Goal: Use online tool/utility: Use online tool/utility

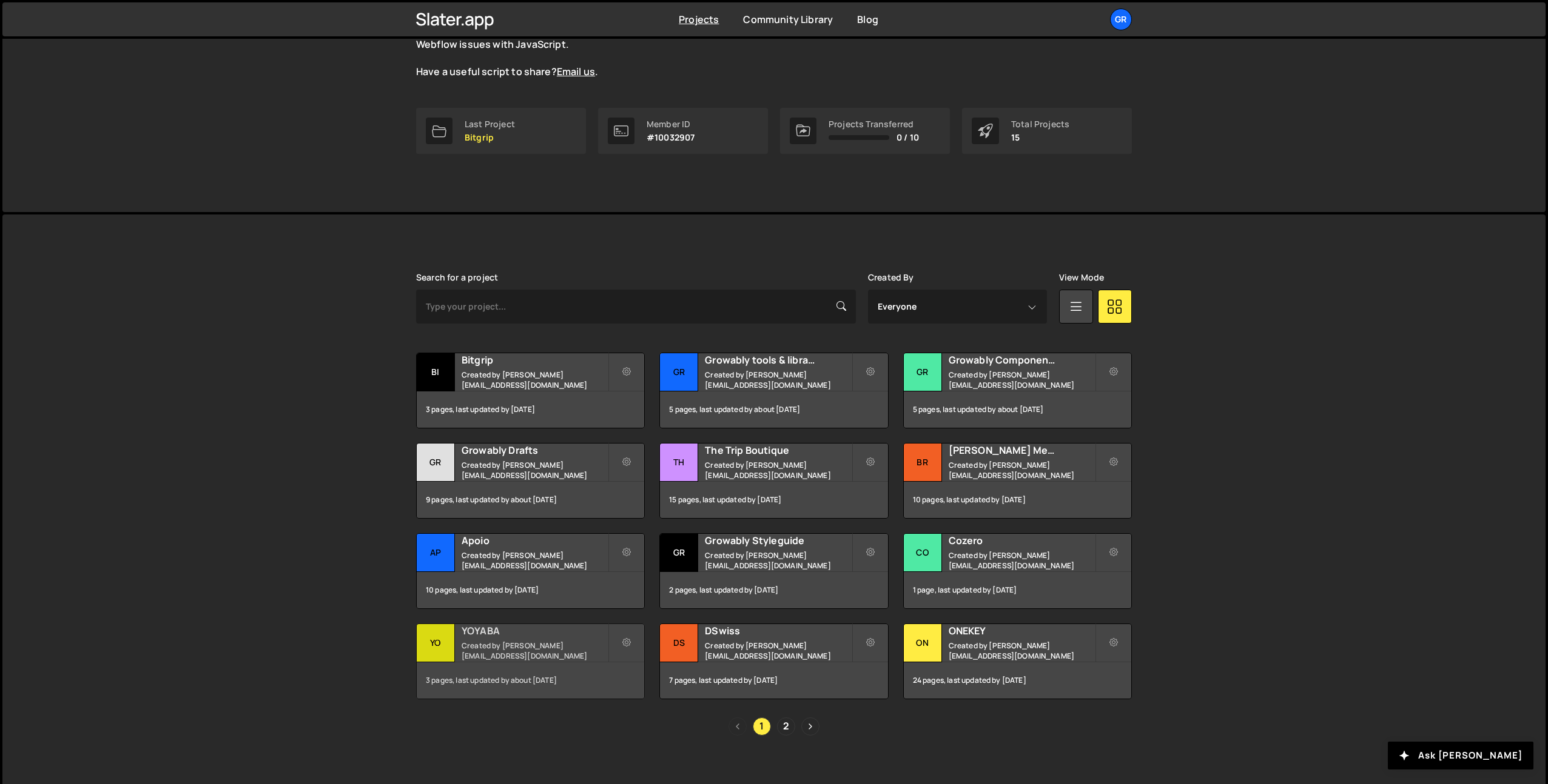
scroll to position [148, 0]
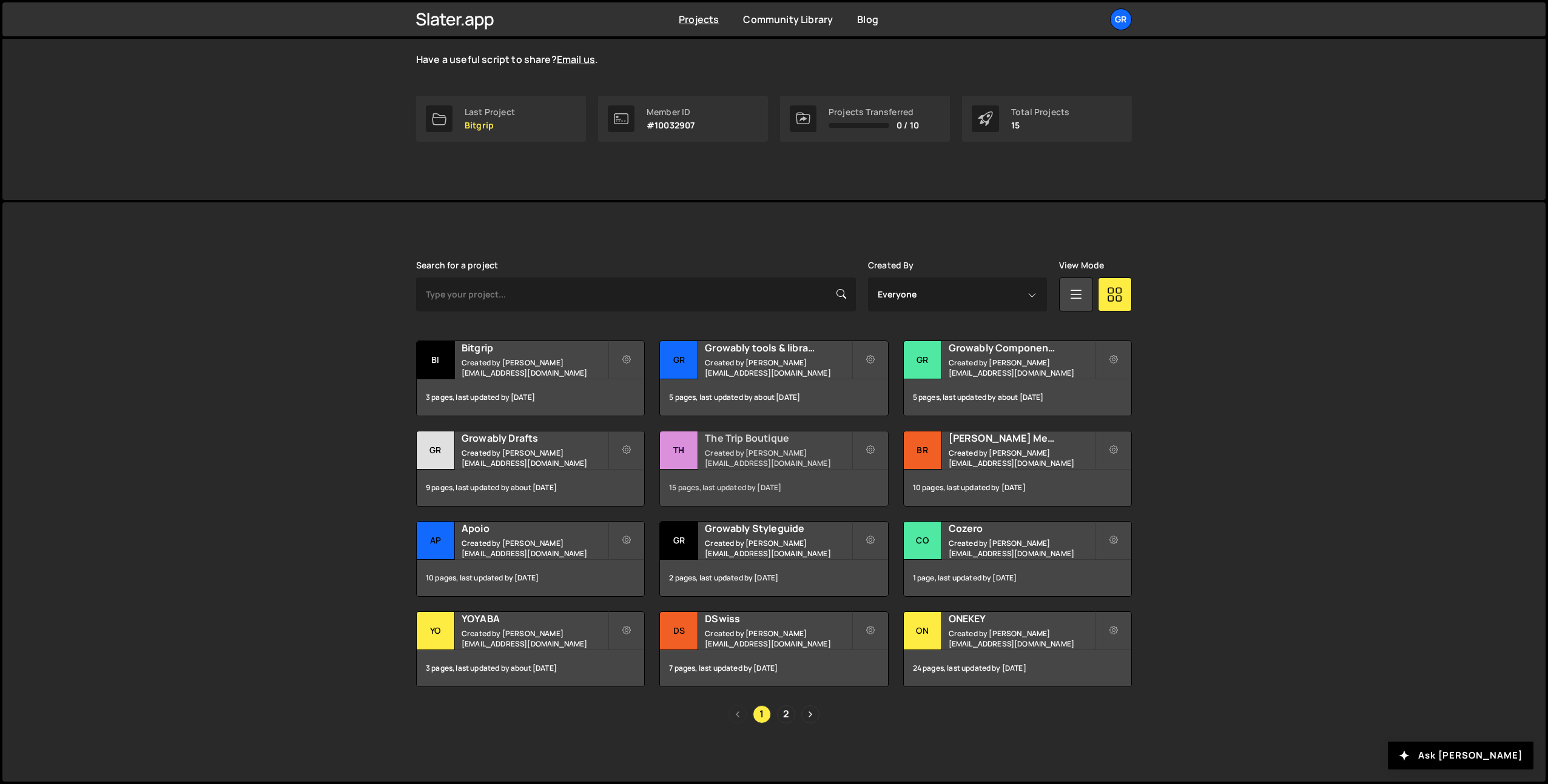
click at [735, 445] on h2 "The Trip Boutique" at bounding box center [777, 439] width 147 height 14
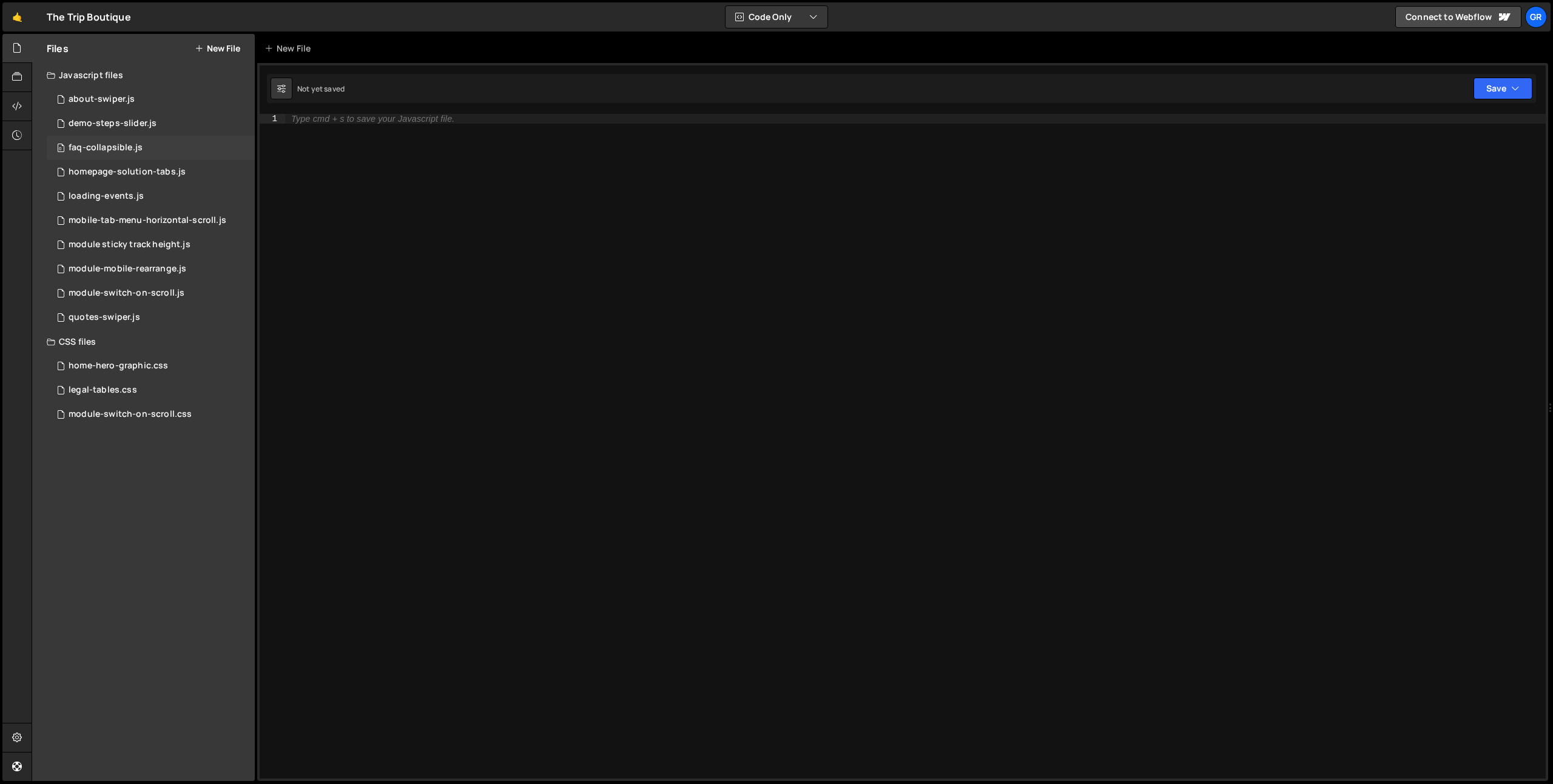
click at [106, 143] on div "faq-collapsible.js" at bounding box center [105, 148] width 74 height 11
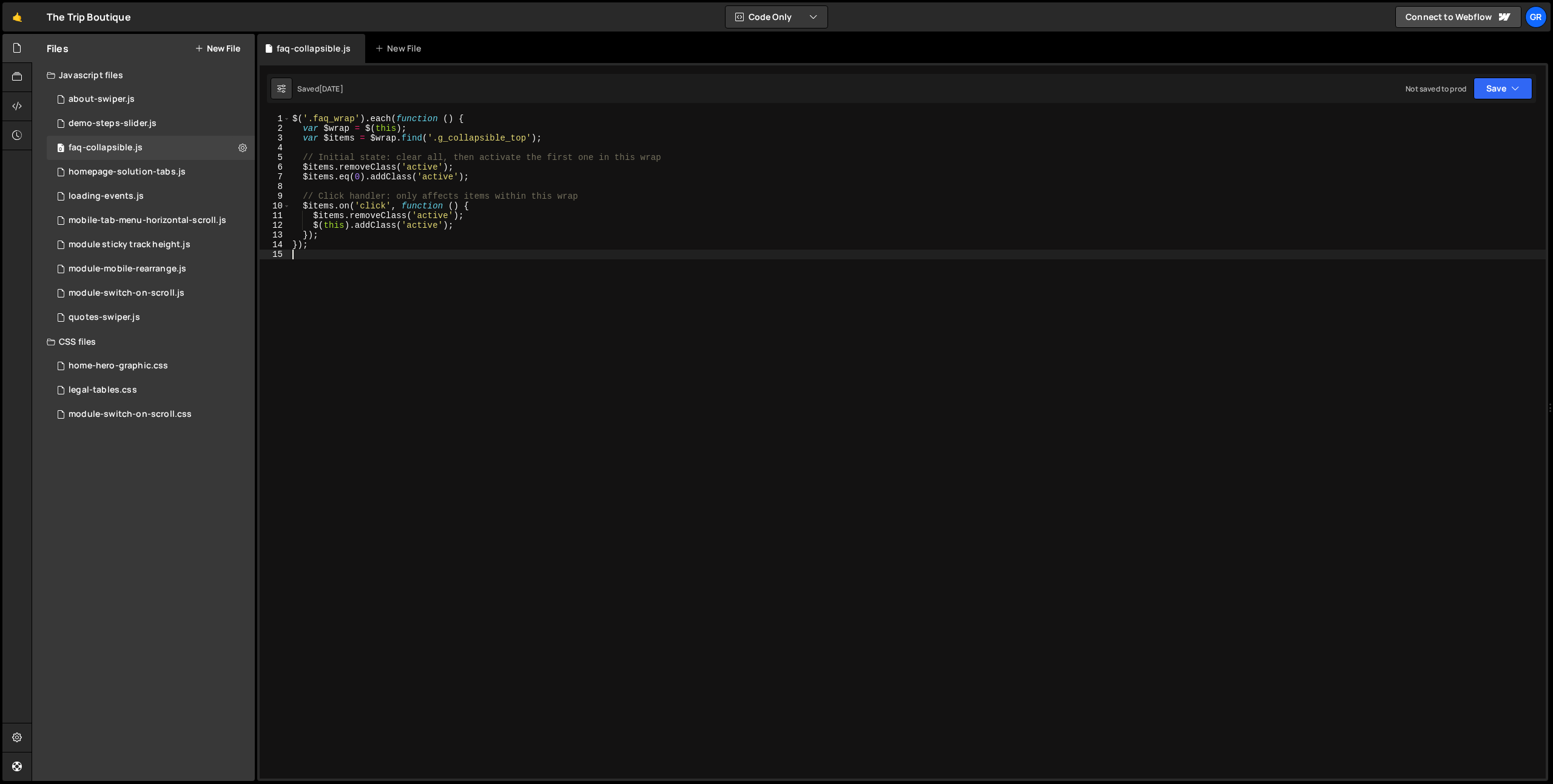
click at [415, 282] on div "$ ( '.faq_wrap' ) . each ( function ( ) { var $wrap = $ ( this ) ; var $items =…" at bounding box center [918, 456] width 1256 height 685
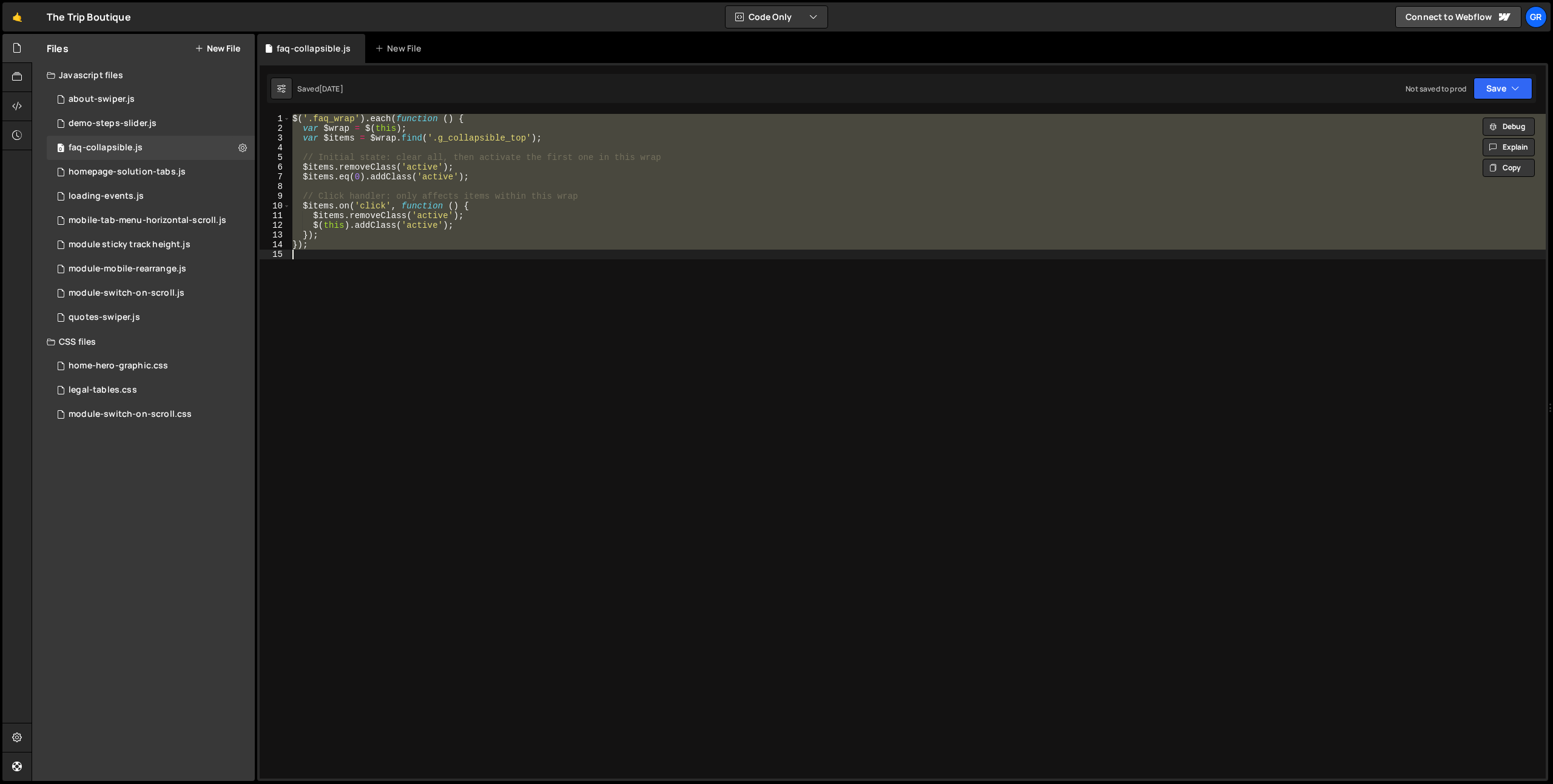
click at [374, 236] on div "$ ( '.faq_wrap' ) . each ( function ( ) { var $wrap = $ ( this ) ; var $items =…" at bounding box center [918, 447] width 1256 height 665
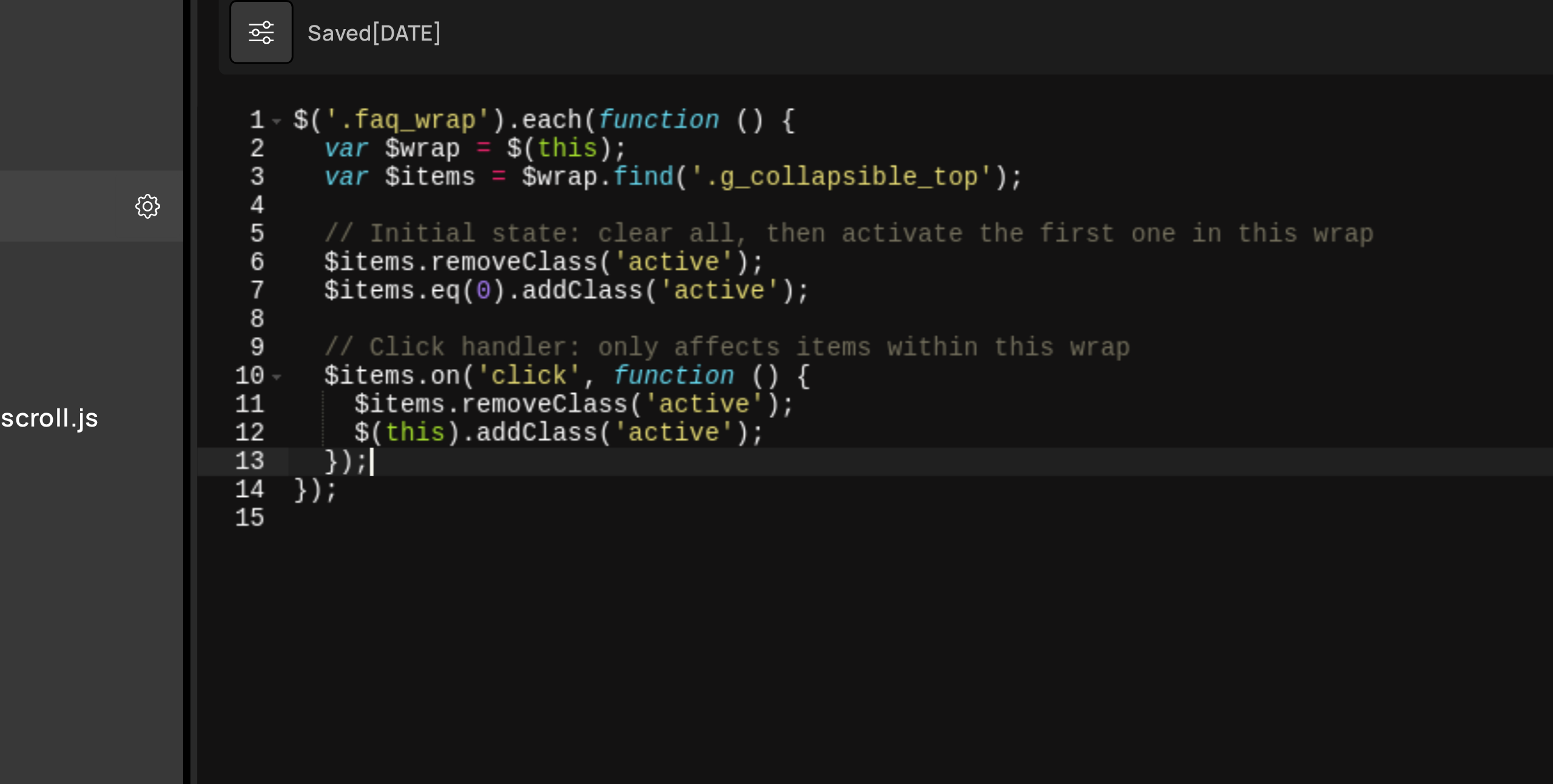
type textarea "});"
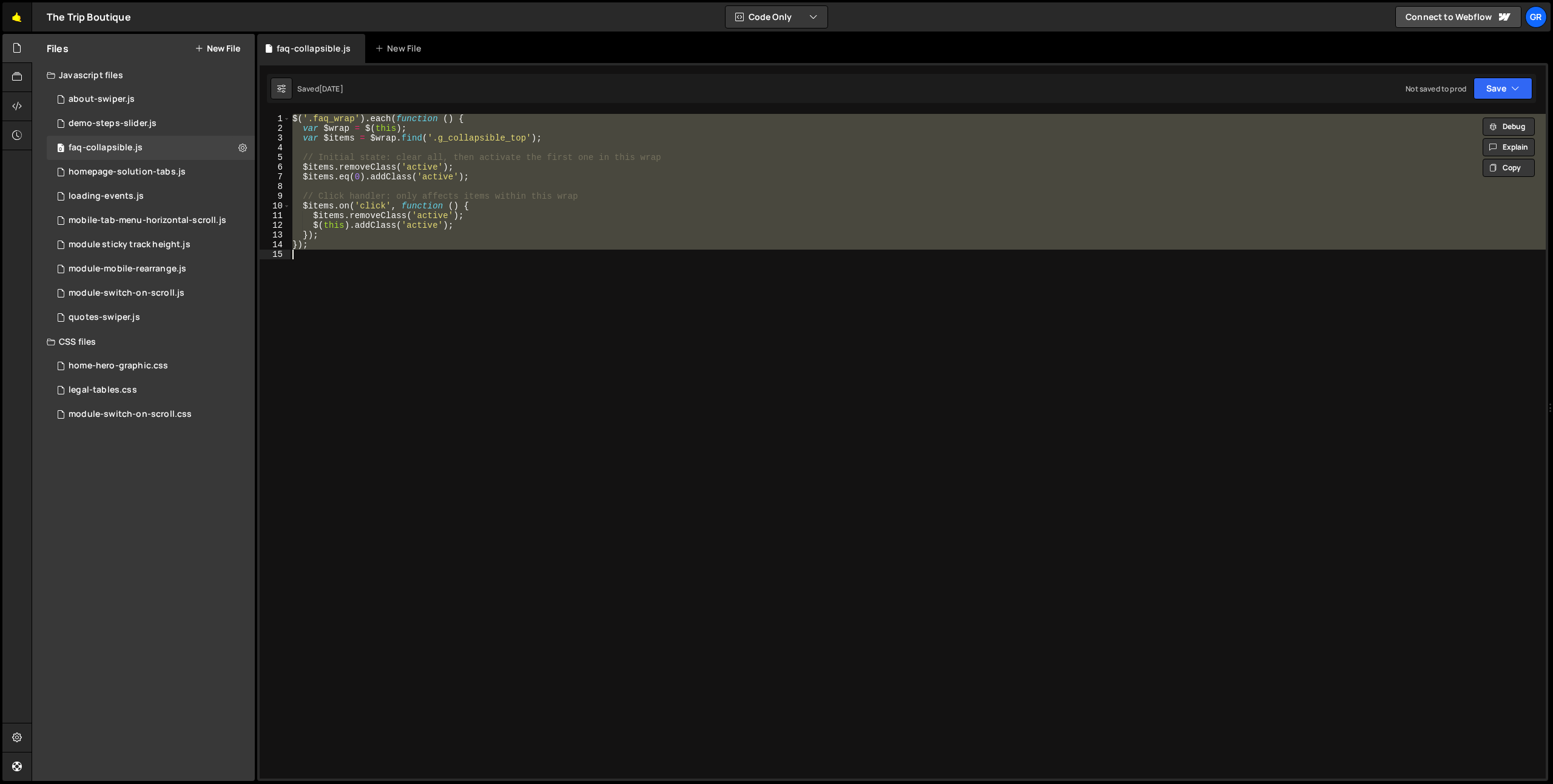
click at [20, 19] on link "🤙" at bounding box center [17, 17] width 30 height 30
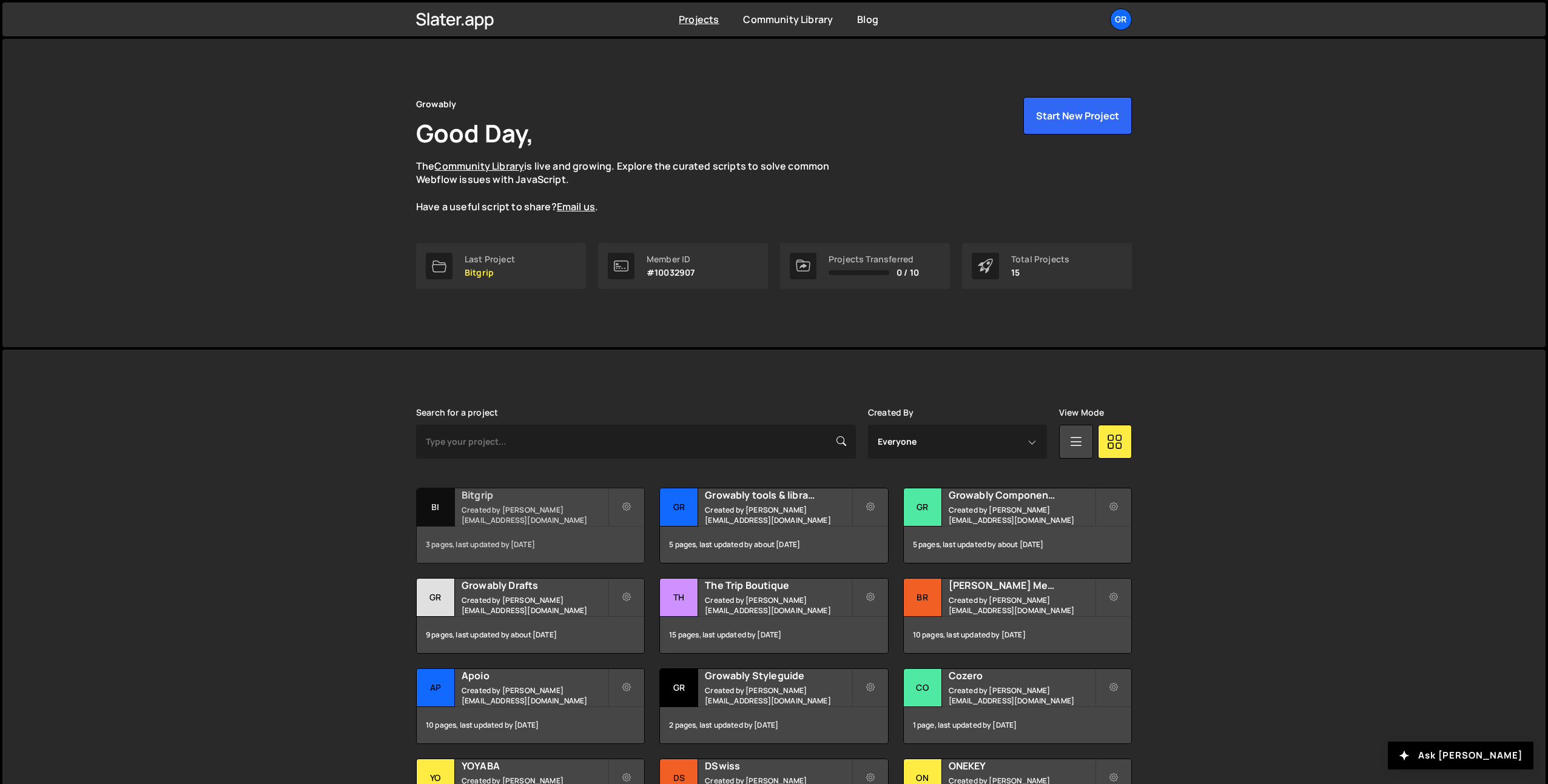
click at [497, 520] on small "Created by [PERSON_NAME][EMAIL_ADDRESS][DOMAIN_NAME]" at bounding box center [534, 514] width 147 height 21
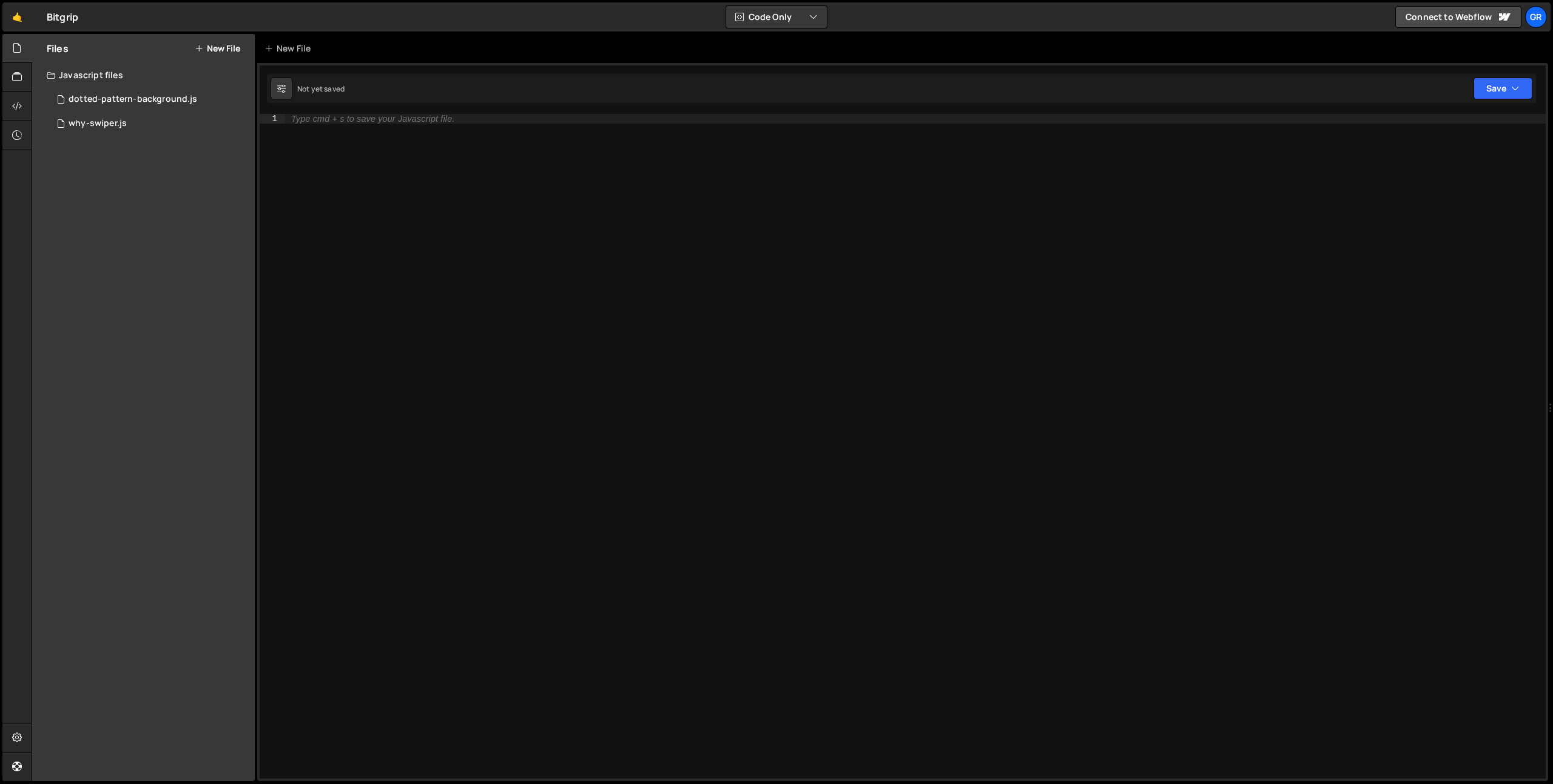
click at [220, 54] on div "Files New File" at bounding box center [144, 49] width 222 height 30
click at [225, 47] on button "New File" at bounding box center [217, 48] width 45 height 10
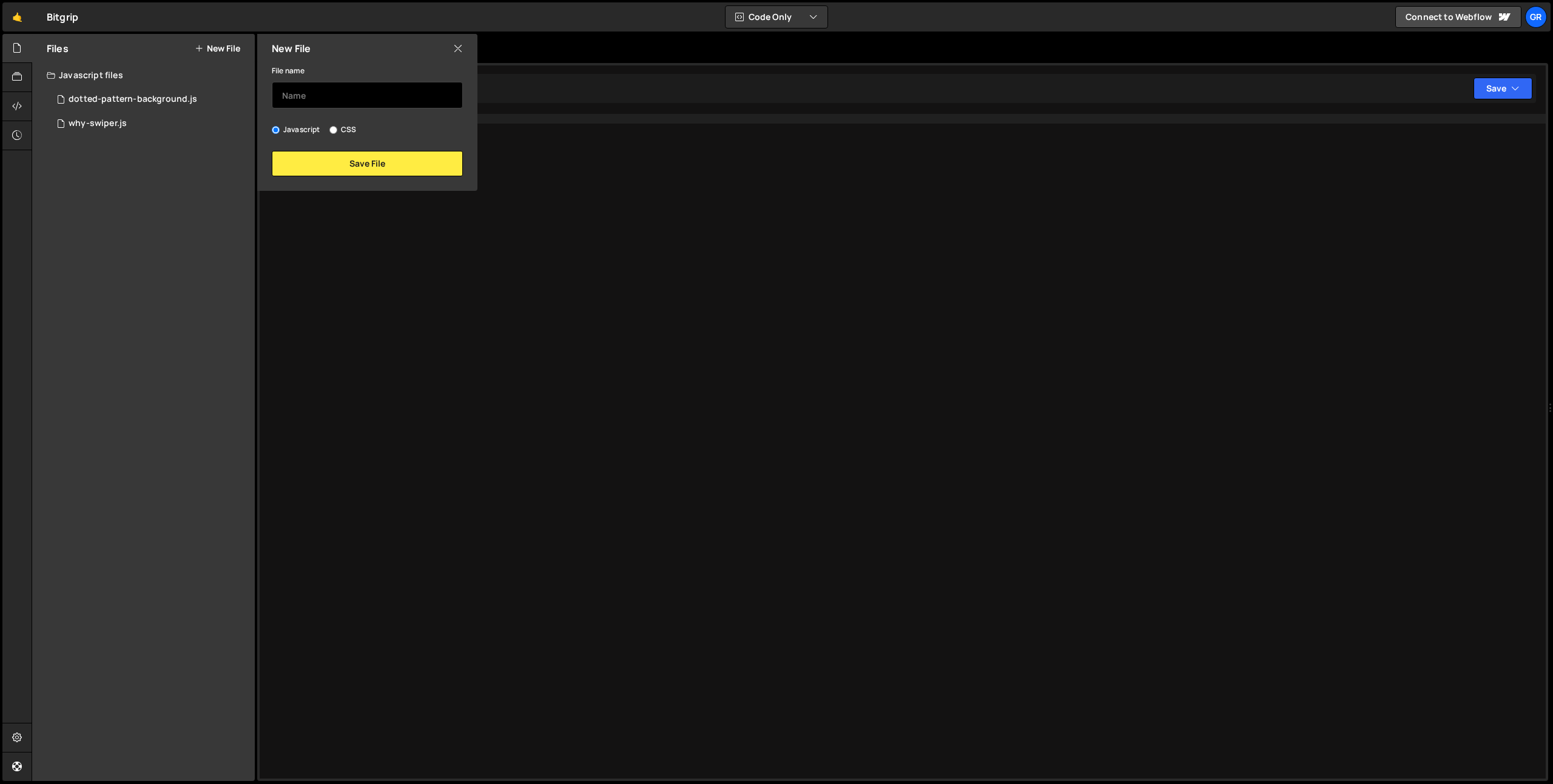
click at [328, 103] on input "text" at bounding box center [367, 94] width 191 height 27
type input "faq_collapsible"
click at [362, 163] on button "Save File" at bounding box center [367, 163] width 191 height 26
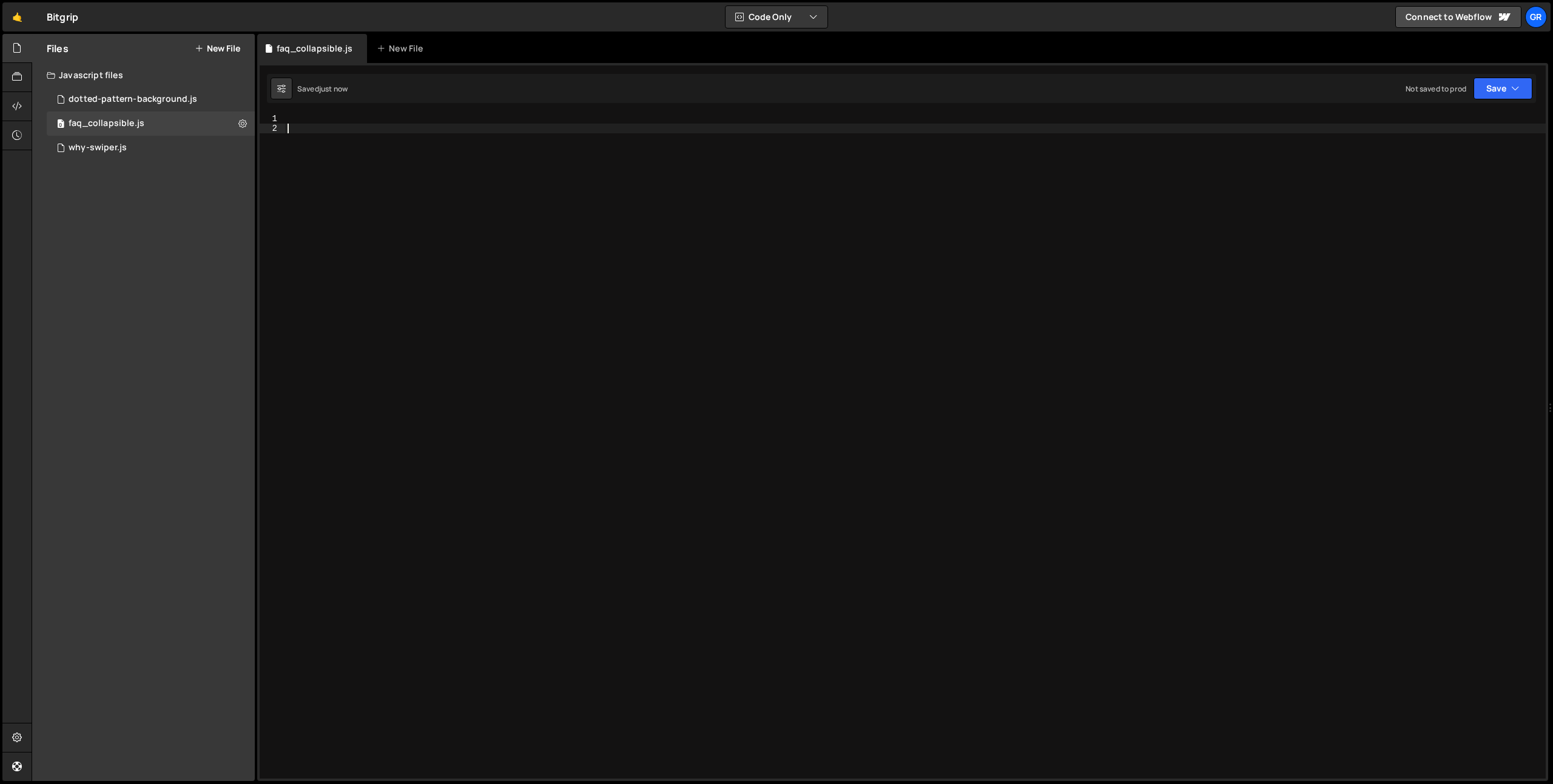
click at [398, 178] on div at bounding box center [915, 456] width 1261 height 685
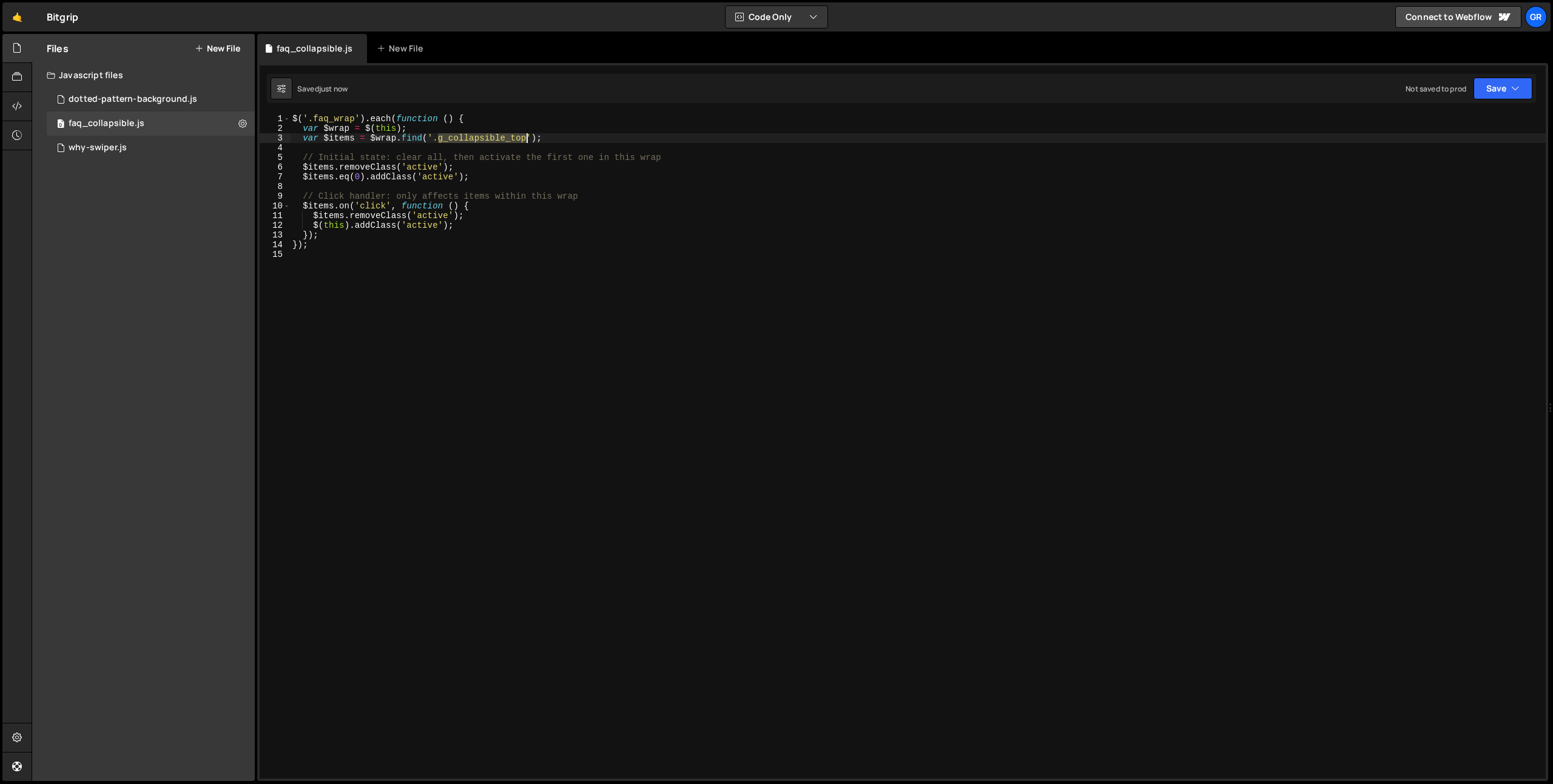
drag, startPoint x: 439, startPoint y: 141, endPoint x: 526, endPoint y: 142, distance: 87.0
click at [526, 142] on div "$ ( '.faq_wrap' ) . each ( function ( ) { var $wrap = $ ( this ) ; var $items =…" at bounding box center [918, 456] width 1256 height 685
type textarea "var $items = $wrap.find('.faq_item');"
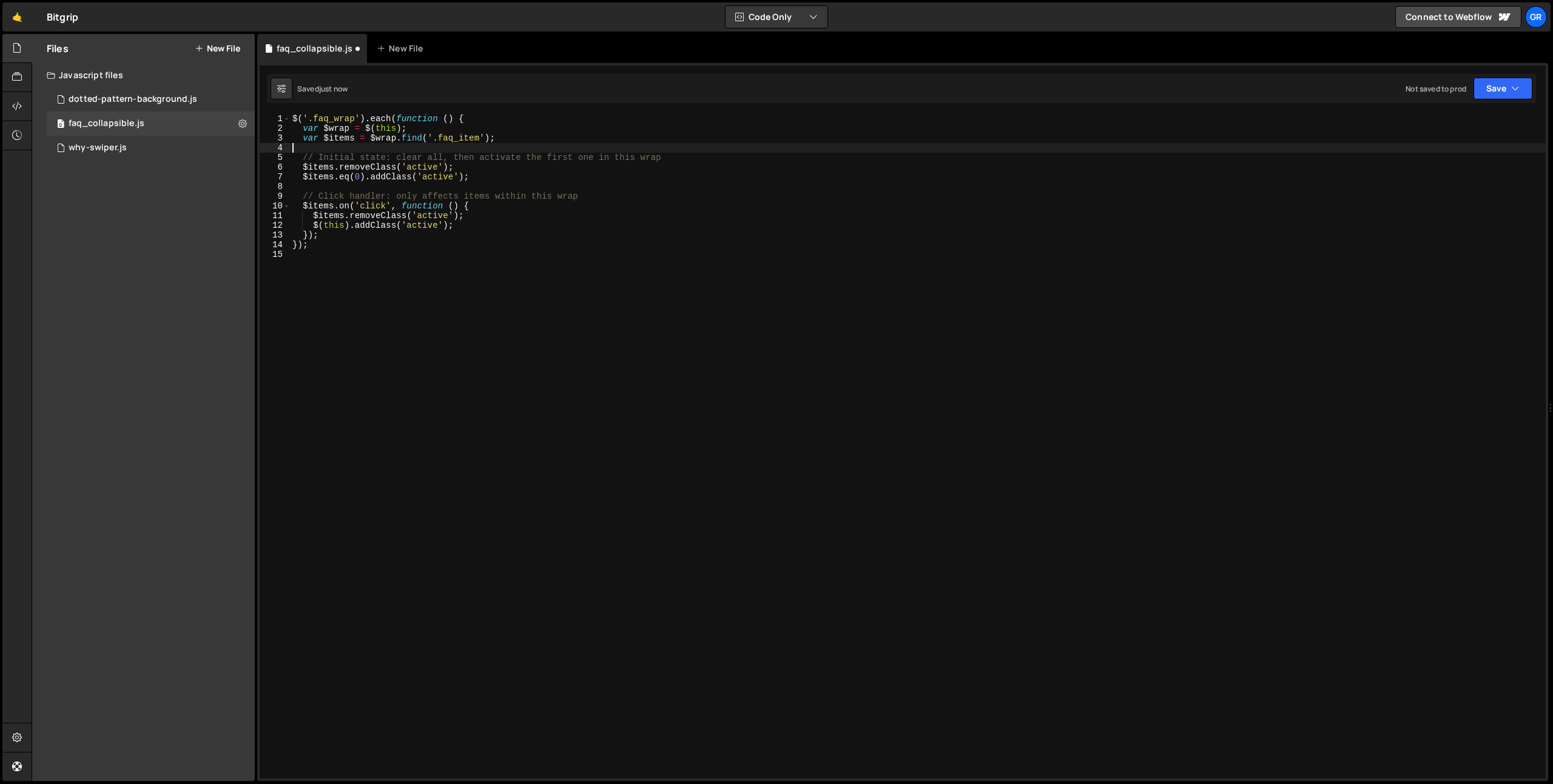
type textarea "// Initial state: clear all, then activate the first one in this wrap"
type textarea "$items.eq(0).addClass('active');"
type textarea "// Initial state: clear all, then activate the first one in this wrap"
type textarea "var $items = $wrap.find('.faq_item');"
type textarea "$items.eq(0).addClass('active');"
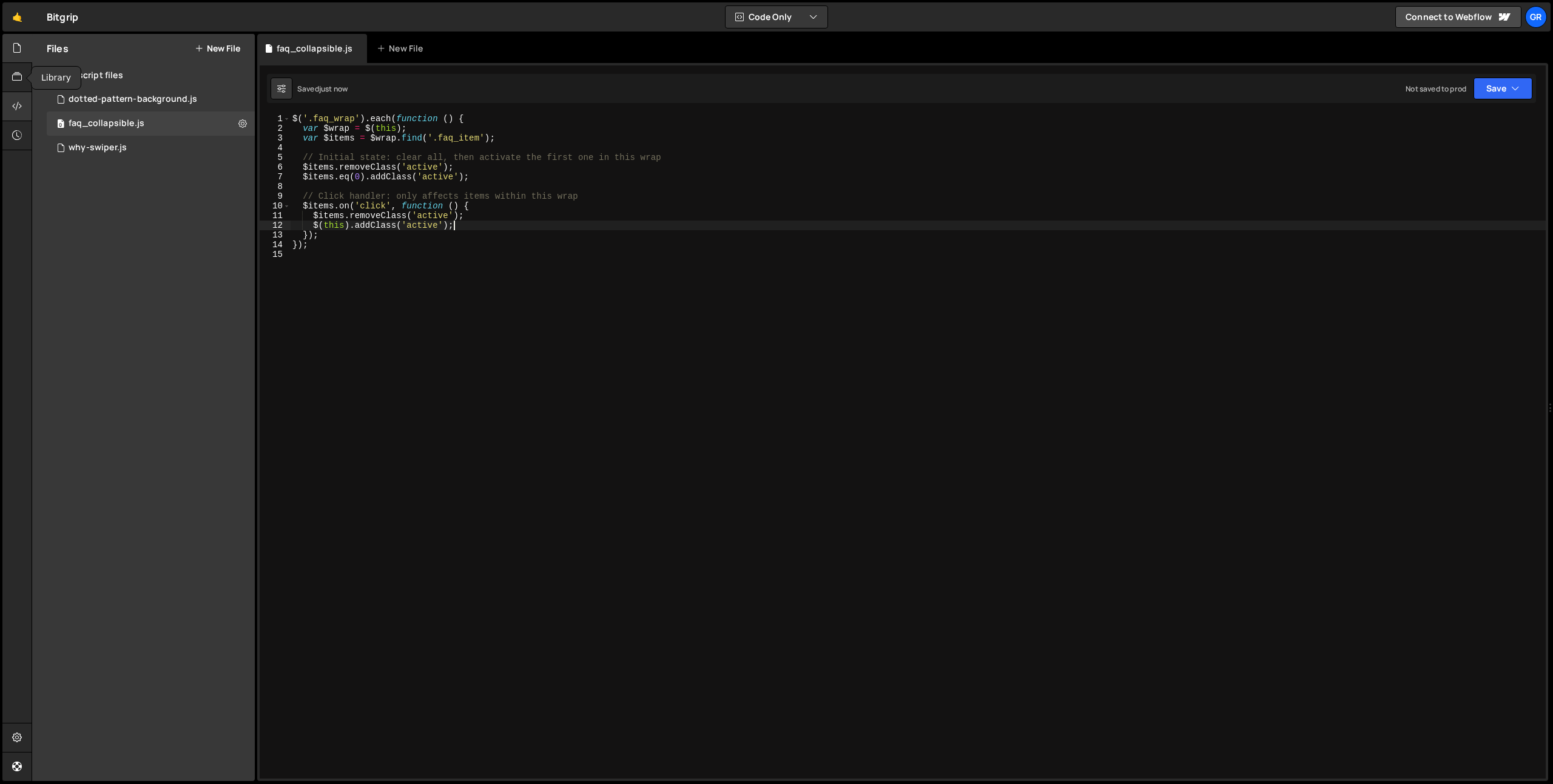
type textarea "$(this).addClass('active');"
click at [21, 96] on div at bounding box center [17, 107] width 30 height 30
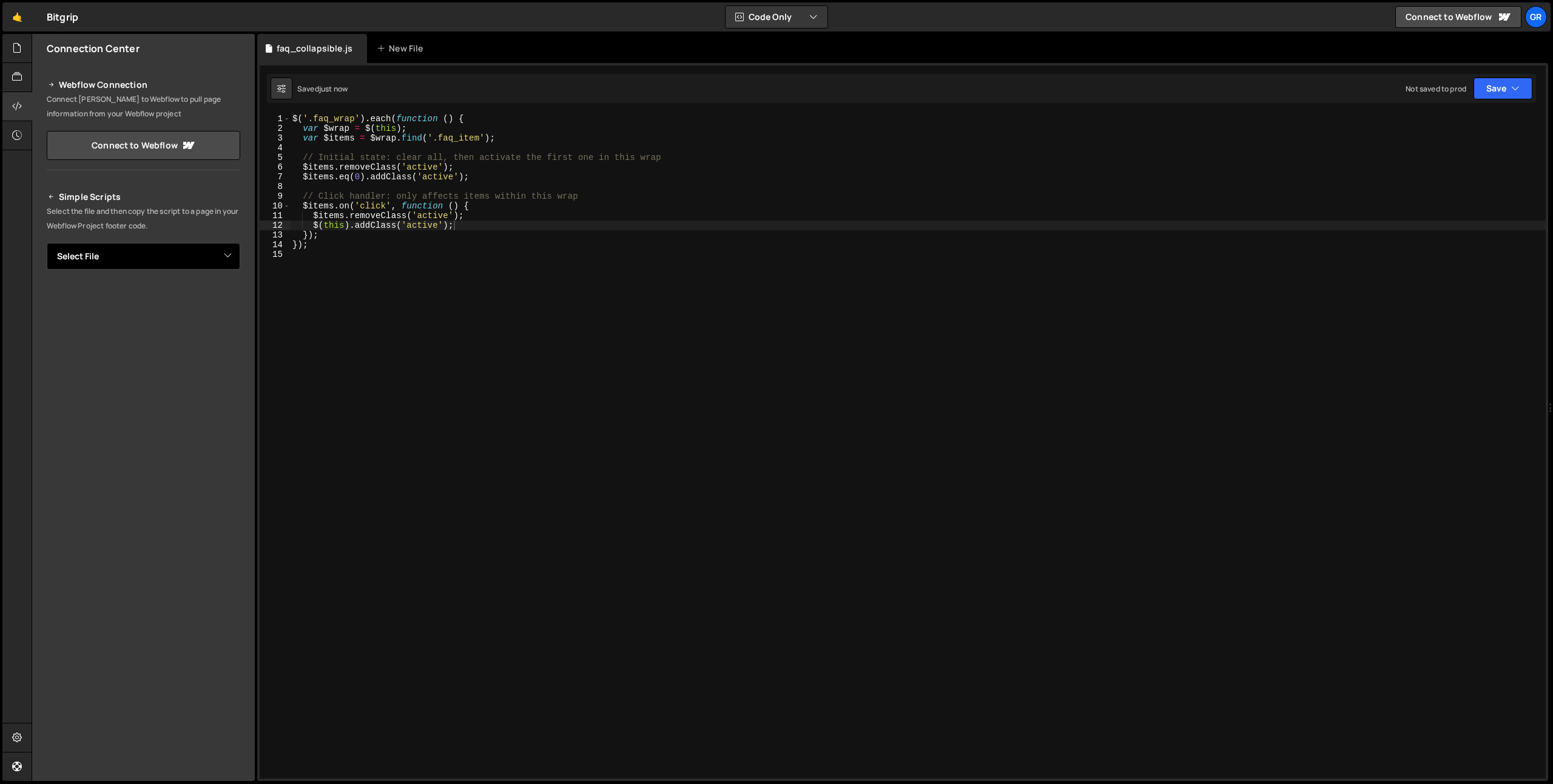
click at [225, 263] on select "Select File dotted-pattern-background.js why-swiper.js faq_collapsible.js" at bounding box center [143, 256] width 194 height 27
select select "45036"
click at [229, 292] on button "Button group with nested dropdown" at bounding box center [231, 298] width 17 height 26
click at [216, 317] on link "Copy Staging js" at bounding box center [189, 320] width 100 height 17
click at [448, 217] on div "$ ( '.faq_wrap' ) . each ( function ( ) { var $wrap = $ ( this ) ; var $items =…" at bounding box center [918, 456] width 1256 height 685
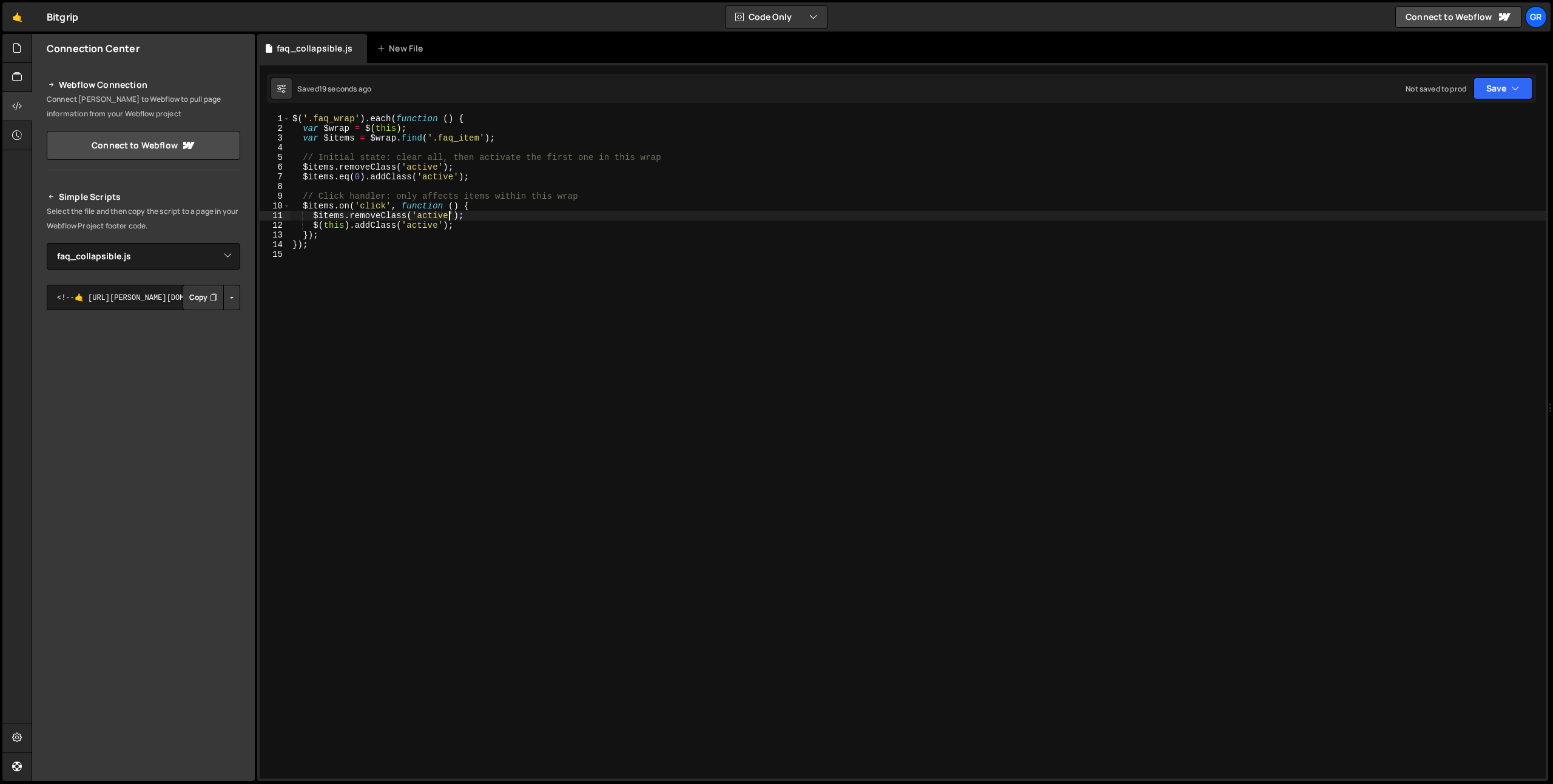
type textarea "});"
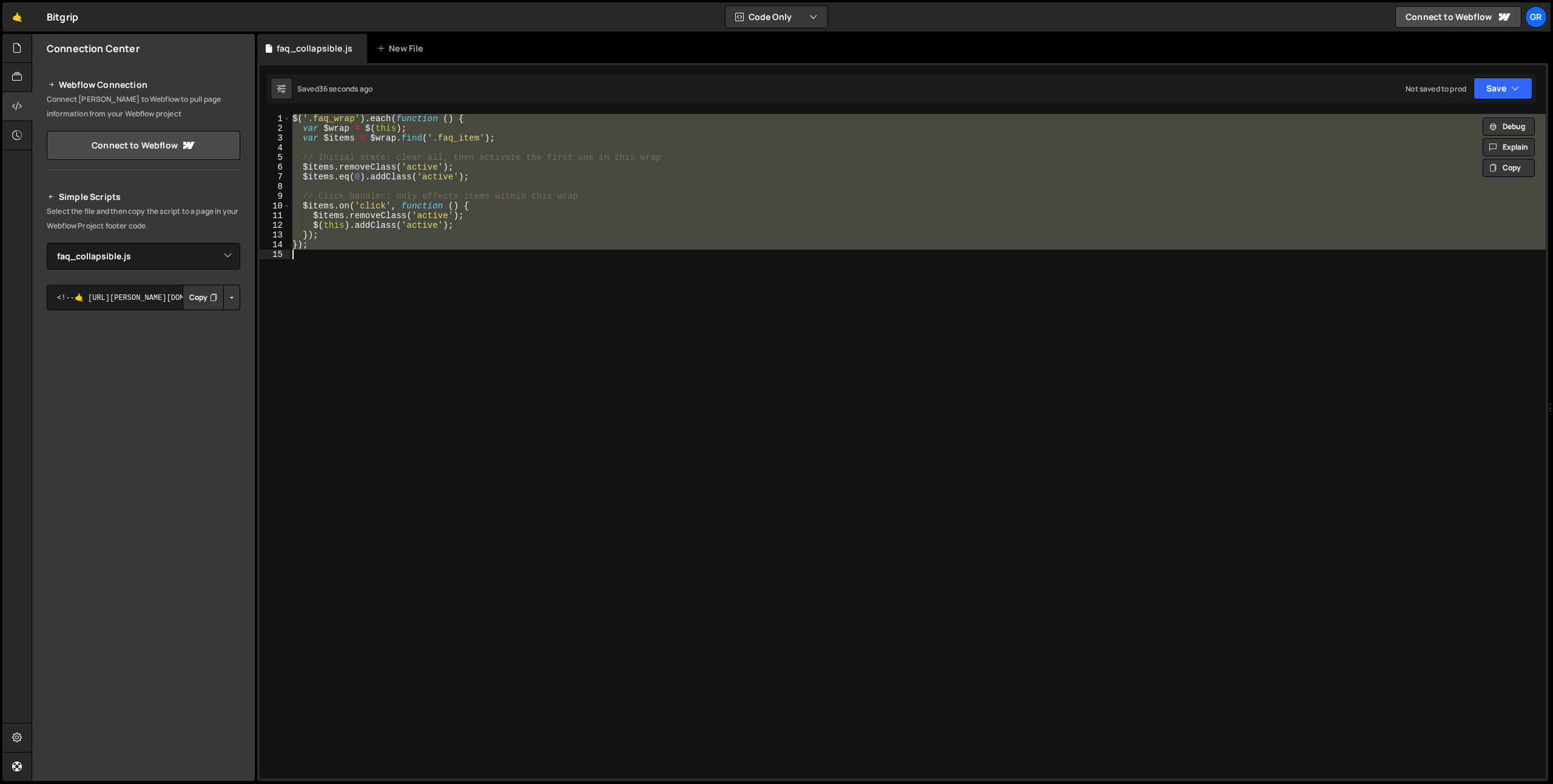
click at [542, 311] on div "$ ( '.faq_wrap' ) . each ( function ( ) { var $wrap = $ ( this ) ; var $items =…" at bounding box center [918, 456] width 1256 height 685
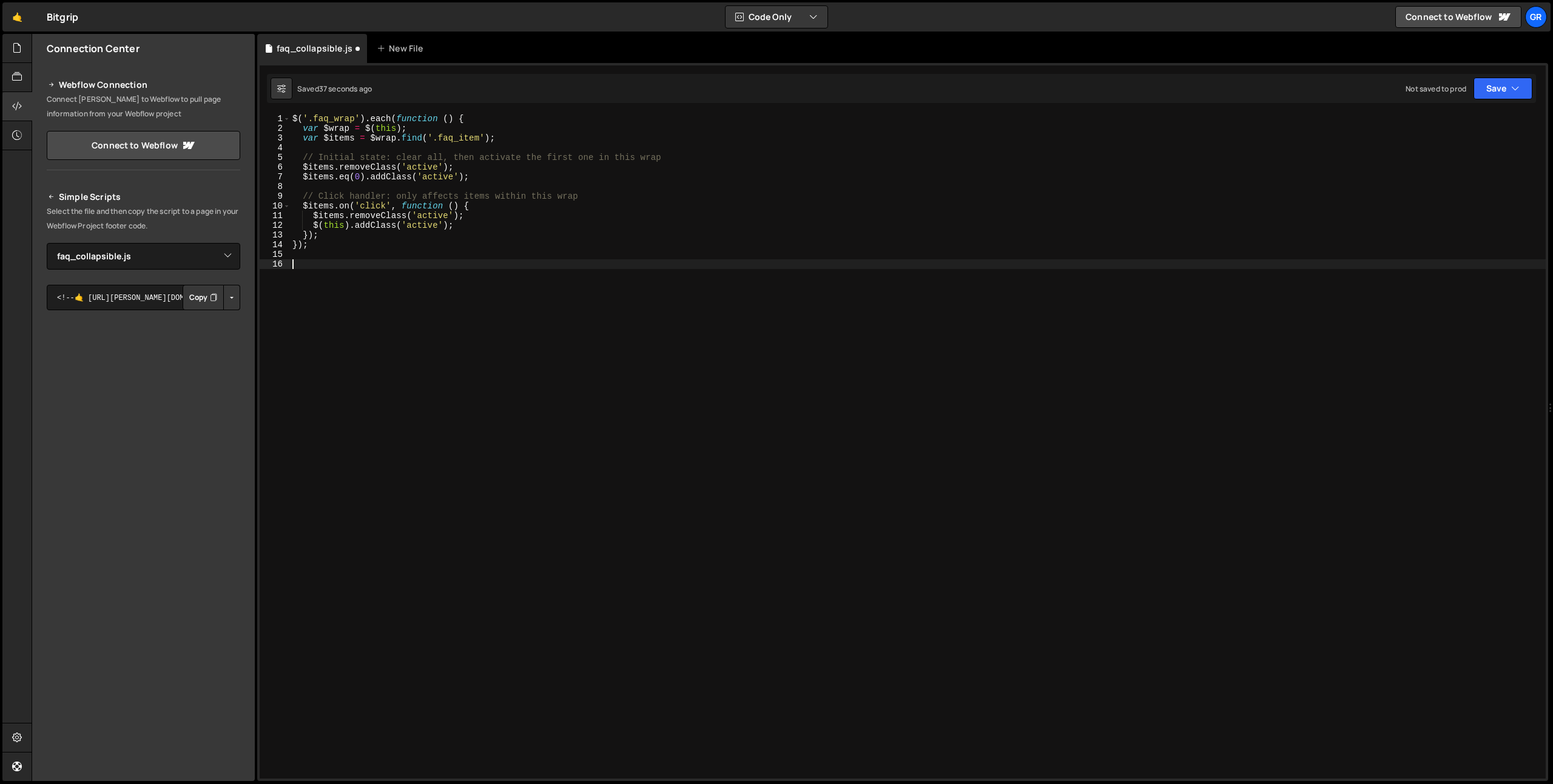
paste textarea "});"
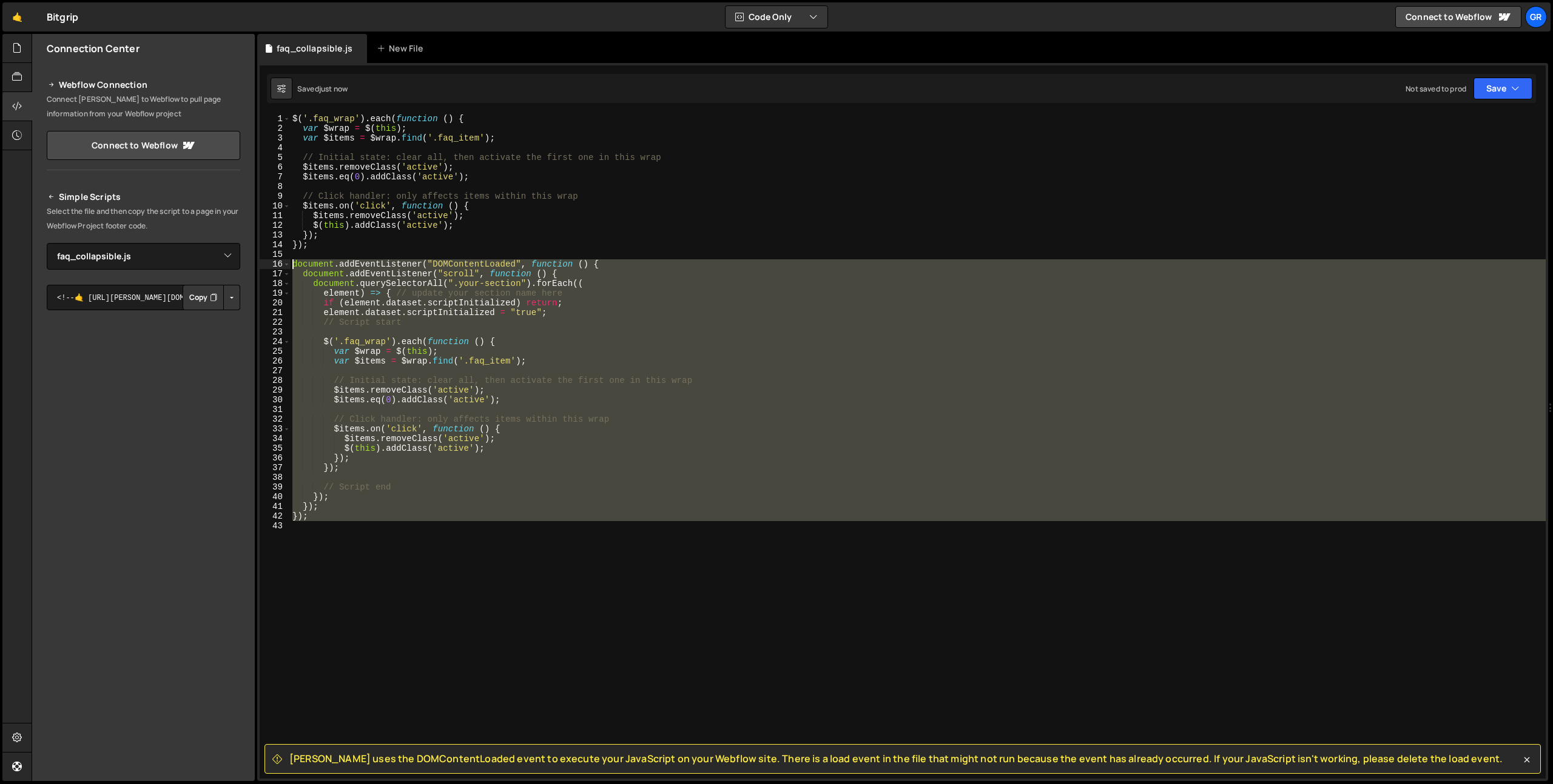
drag, startPoint x: 331, startPoint y: 532, endPoint x: 251, endPoint y: 262, distance: 281.6
click at [251, 262] on div "Files New File Javascript files 0 dotted-pattern-background.js 0 0 faq_collapsi…" at bounding box center [792, 408] width 1522 height 748
type textarea "document.addEventListener("DOMContentLoaded", function () { document.addEventLi…"
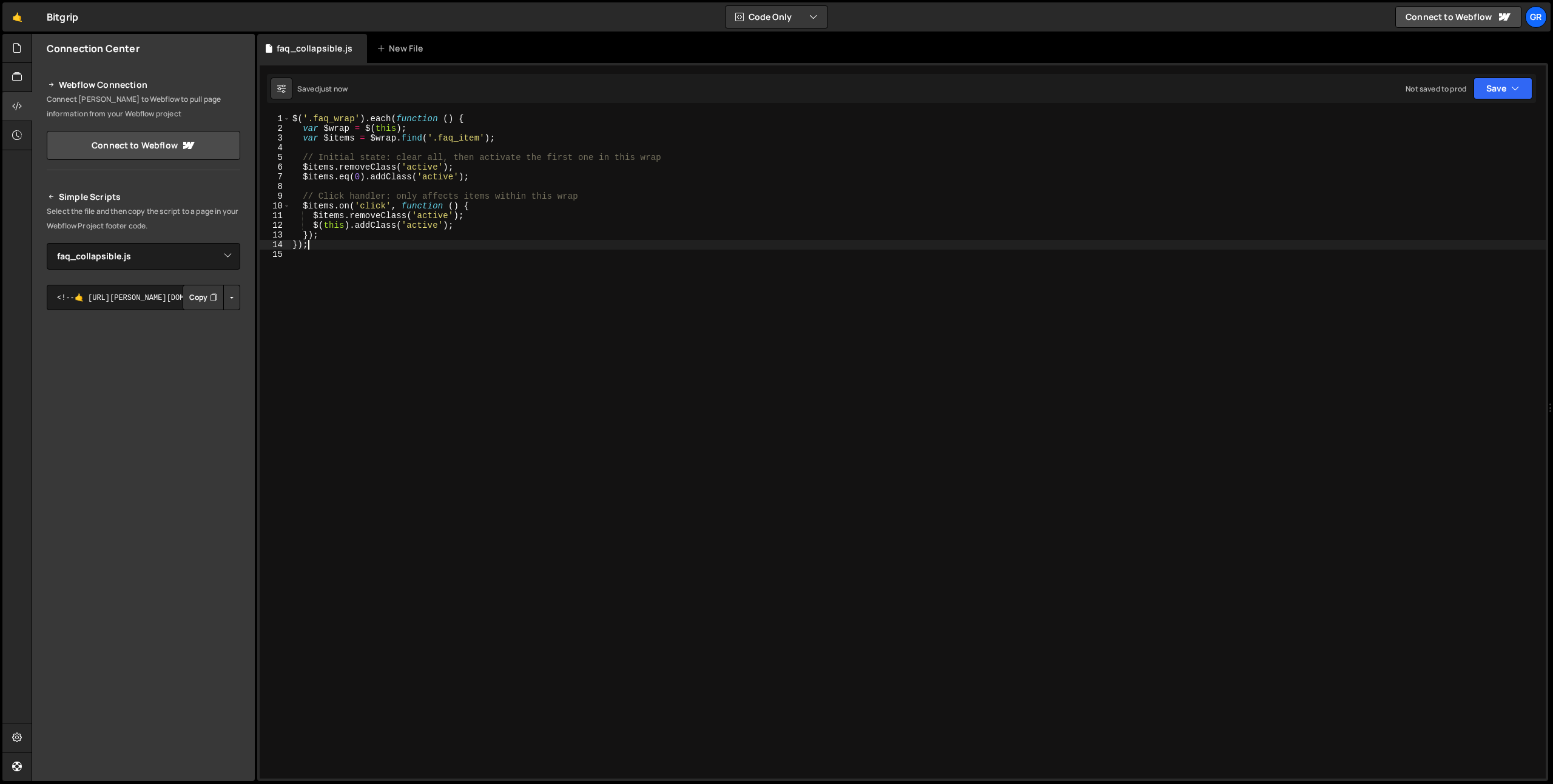
type textarea "});"
